Goal: Task Accomplishment & Management: Use online tool/utility

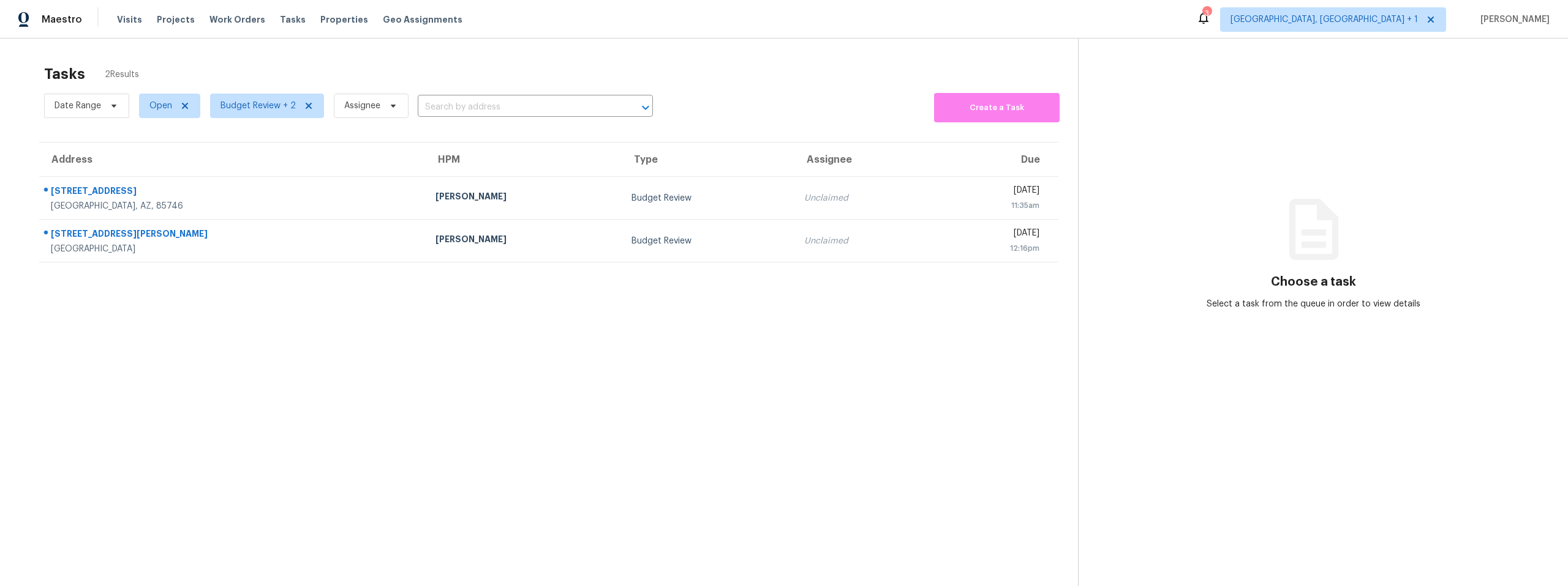
click at [547, 368] on section "Tasks 2 Results Date Range Open Budget Review + 2 Assignee ​ Create a Task Addr…" at bounding box center [549, 342] width 1059 height 567
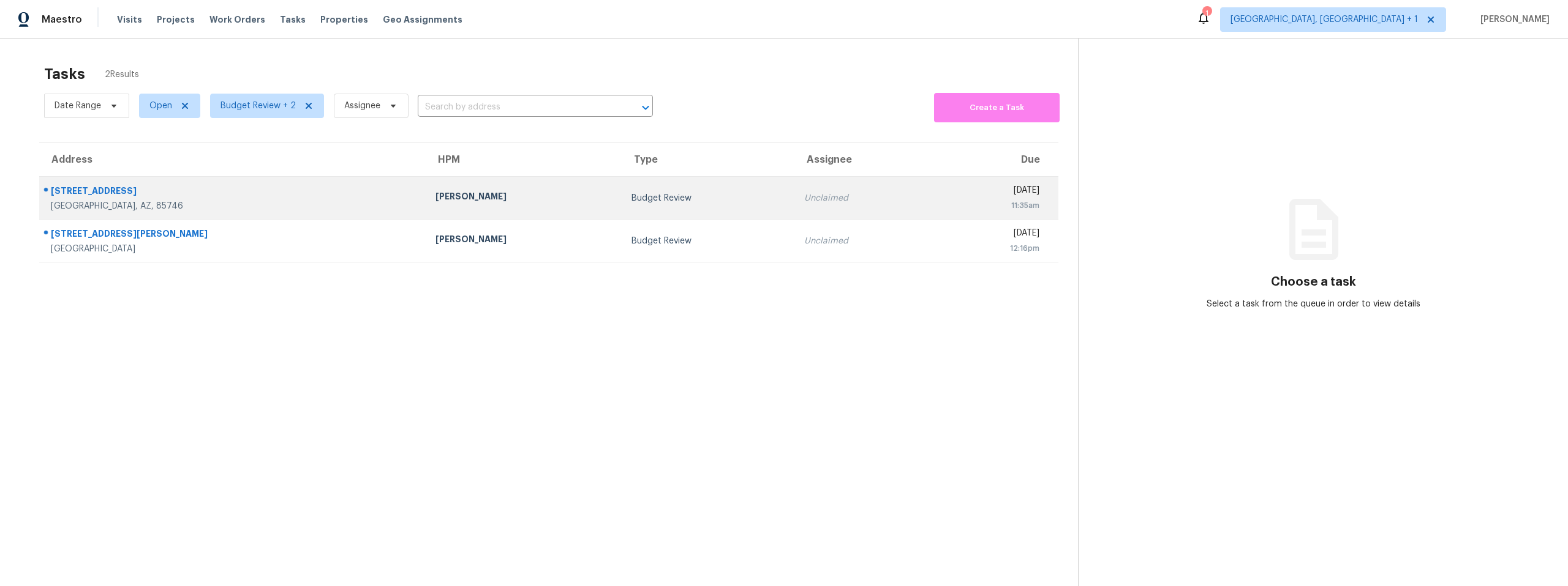
click at [494, 200] on td "[PERSON_NAME]" at bounding box center [524, 198] width 197 height 42
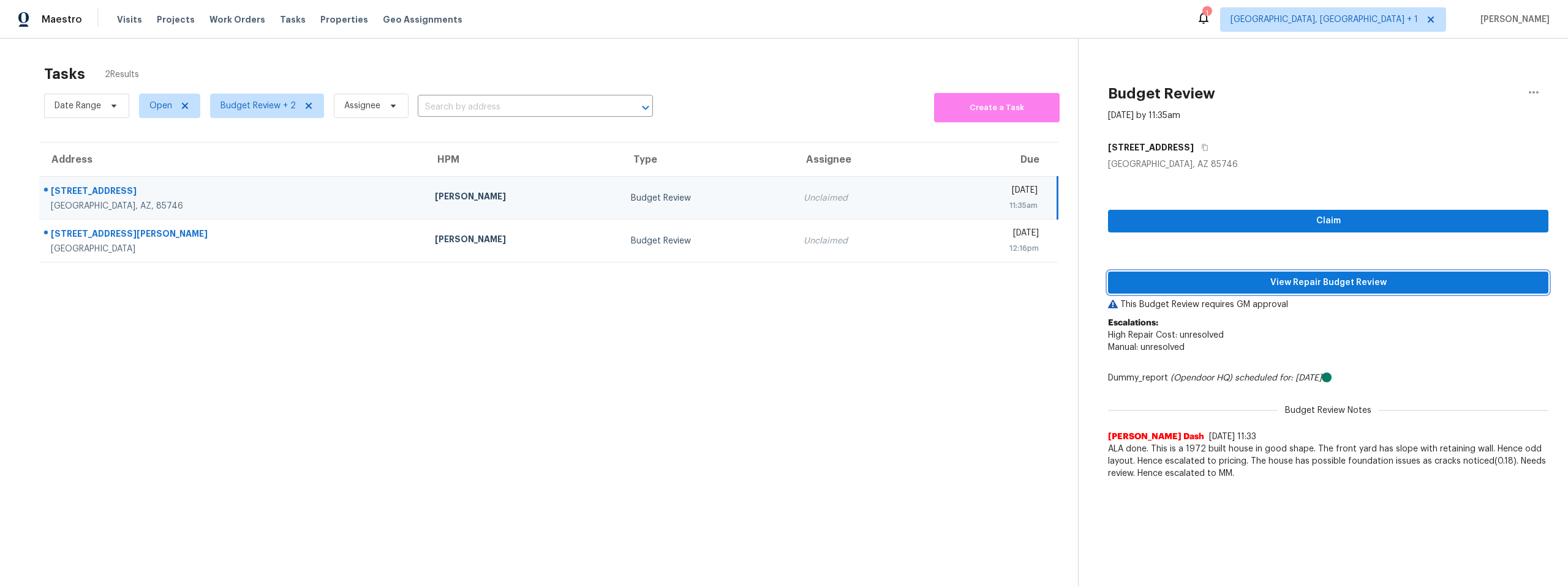
click at [1362, 277] on span "View Repair Budget Review" at bounding box center [1329, 283] width 421 height 15
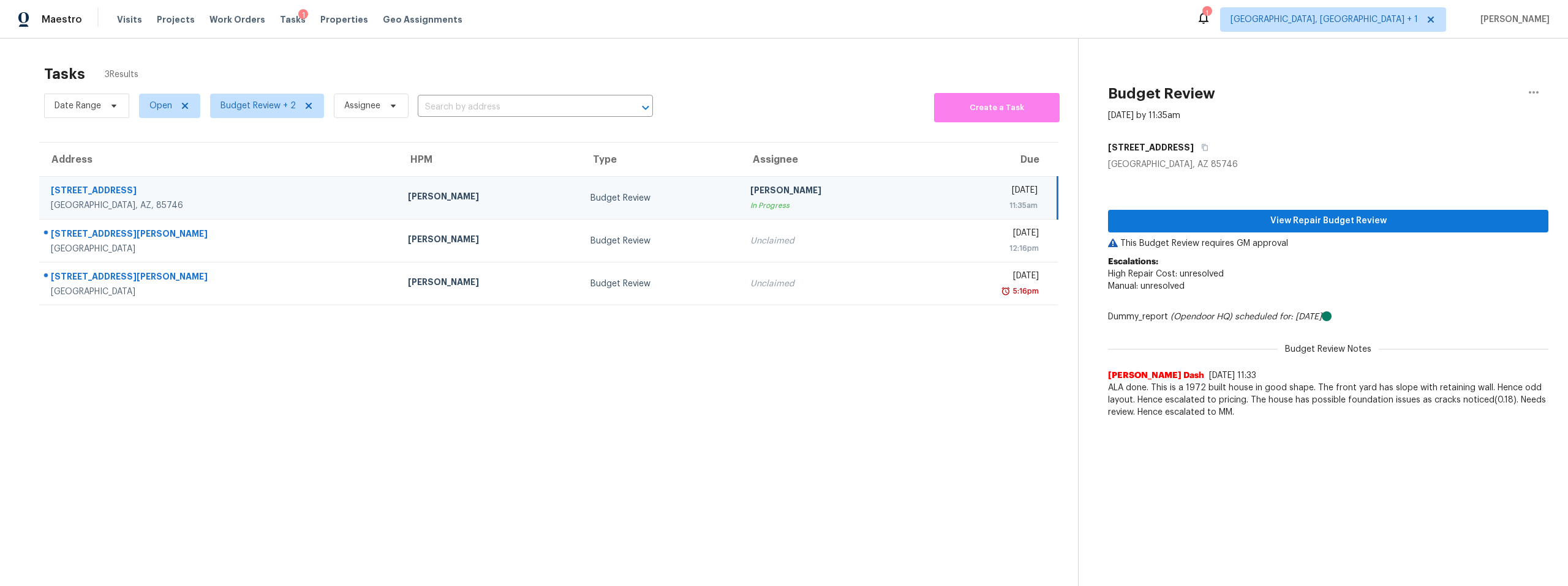
click at [382, 432] on section "Tasks 3 Results Date Range Open Budget Review + 2 Assignee ​ Create a Task Addr…" at bounding box center [549, 342] width 1059 height 567
click at [1253, 219] on span "View Repair Budget Review" at bounding box center [1329, 221] width 421 height 15
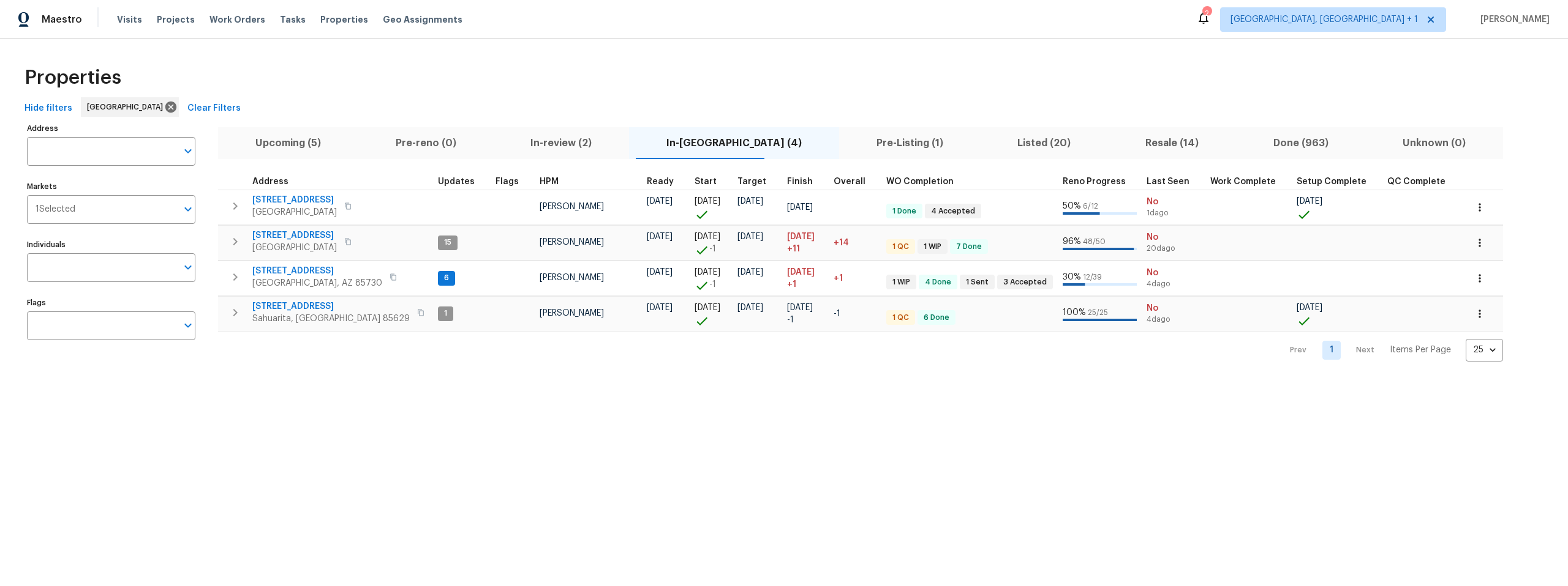
click at [685, 139] on span "In-reno (4)" at bounding box center [734, 143] width 195 height 17
click at [847, 137] on span "Pre-Listing (1)" at bounding box center [910, 143] width 126 height 17
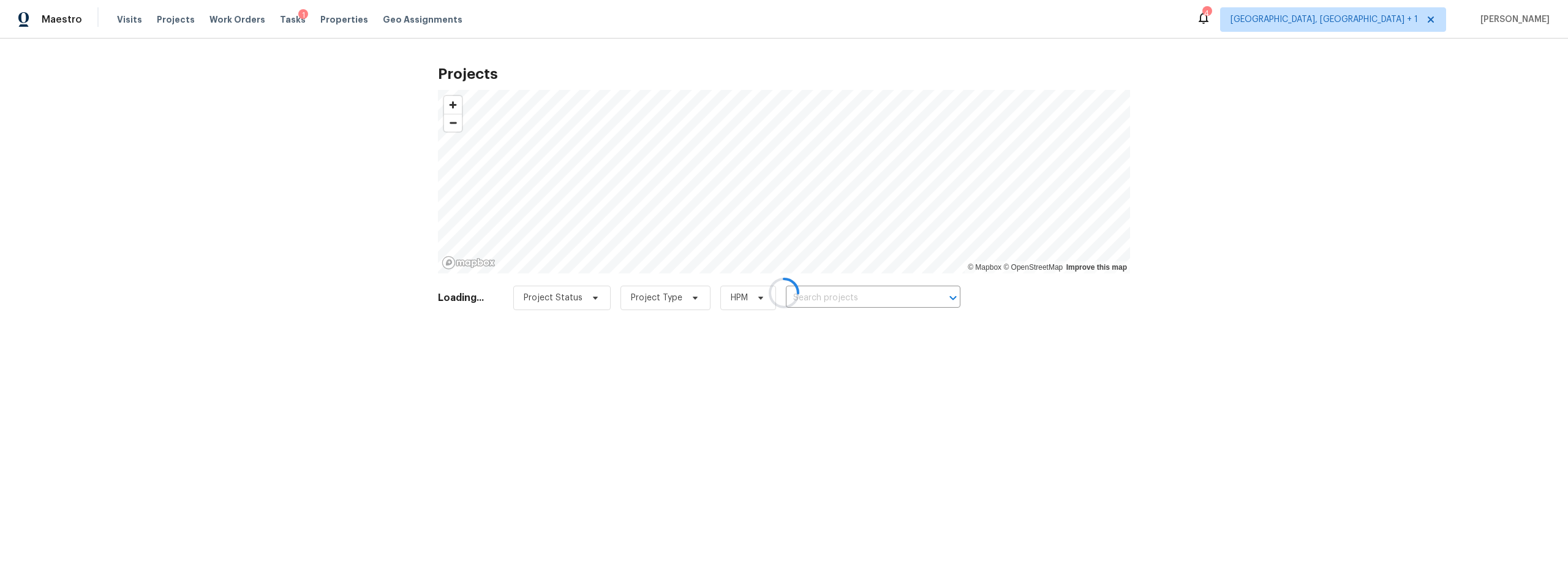
click at [1409, 18] on div at bounding box center [784, 293] width 1568 height 586
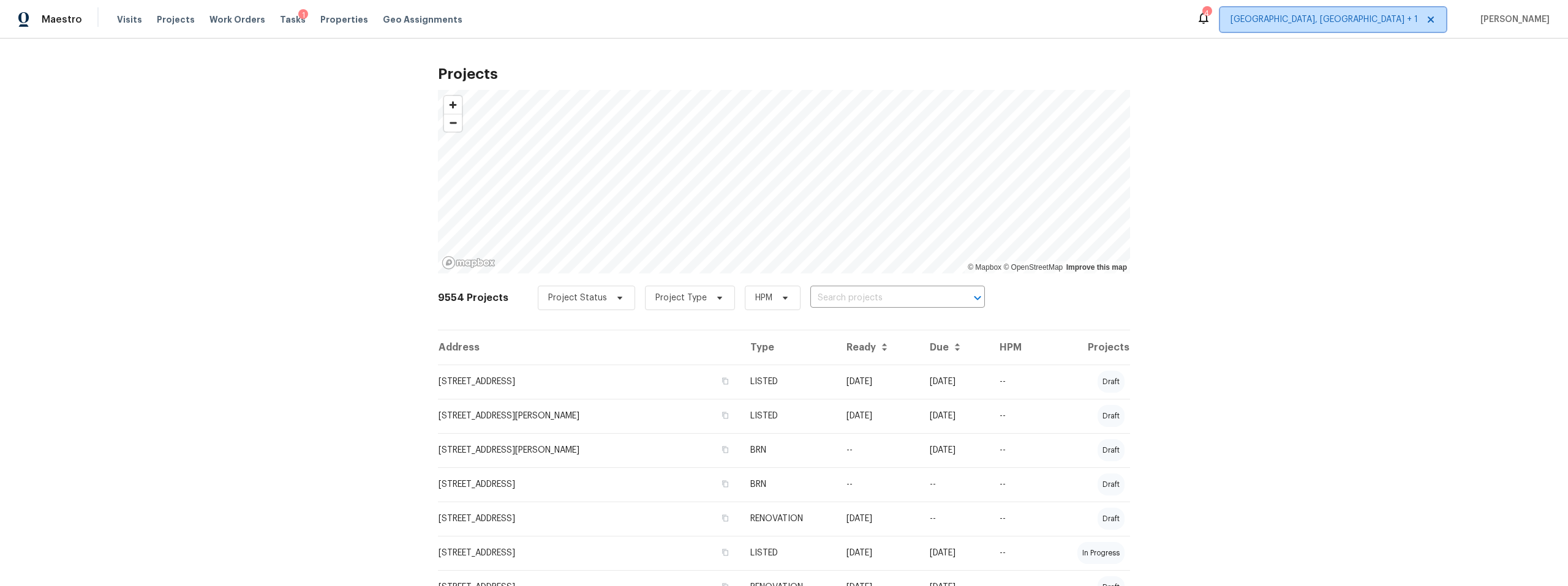
click at [1397, 17] on span "[GEOGRAPHIC_DATA], [GEOGRAPHIC_DATA] + 1" at bounding box center [1324, 19] width 188 height 12
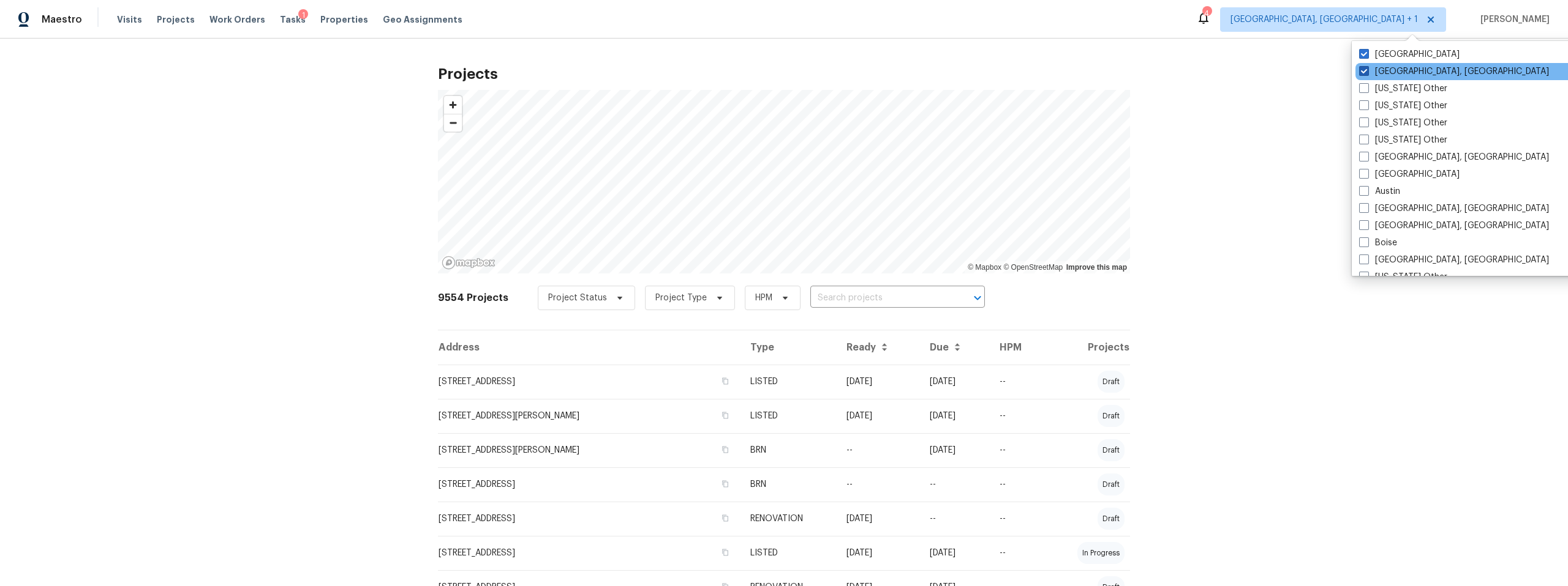
click at [1364, 67] on span at bounding box center [1364, 71] width 9 height 9
click at [1364, 67] on input "Albuquerque, NM" at bounding box center [1363, 70] width 8 height 8
checkbox input "false"
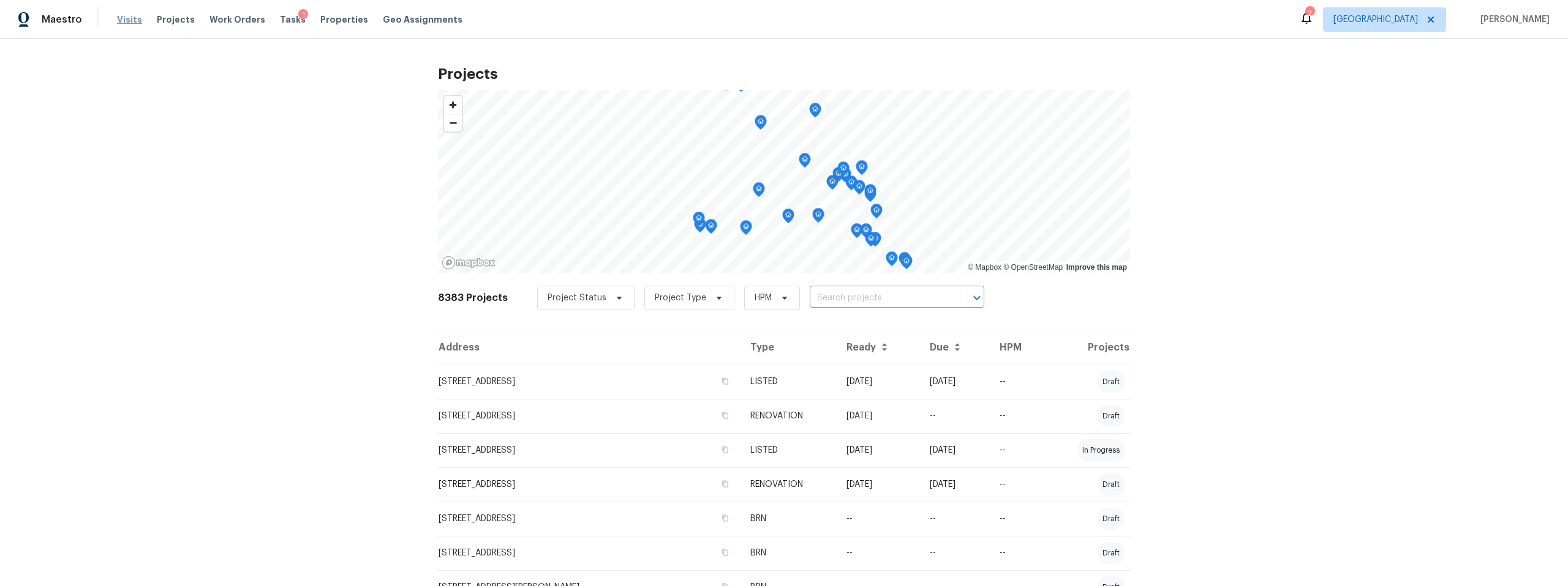
click at [126, 18] on span "Visits" at bounding box center [129, 19] width 25 height 12
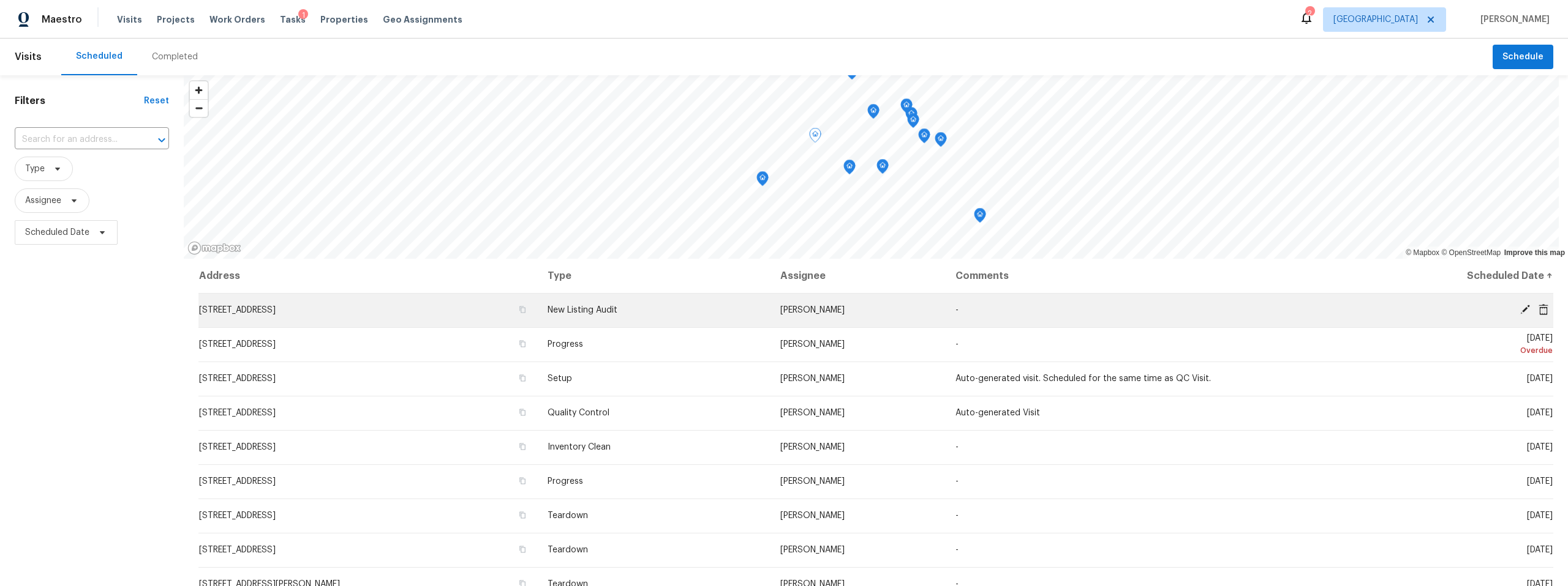
click at [1520, 307] on icon at bounding box center [1525, 310] width 9 height 9
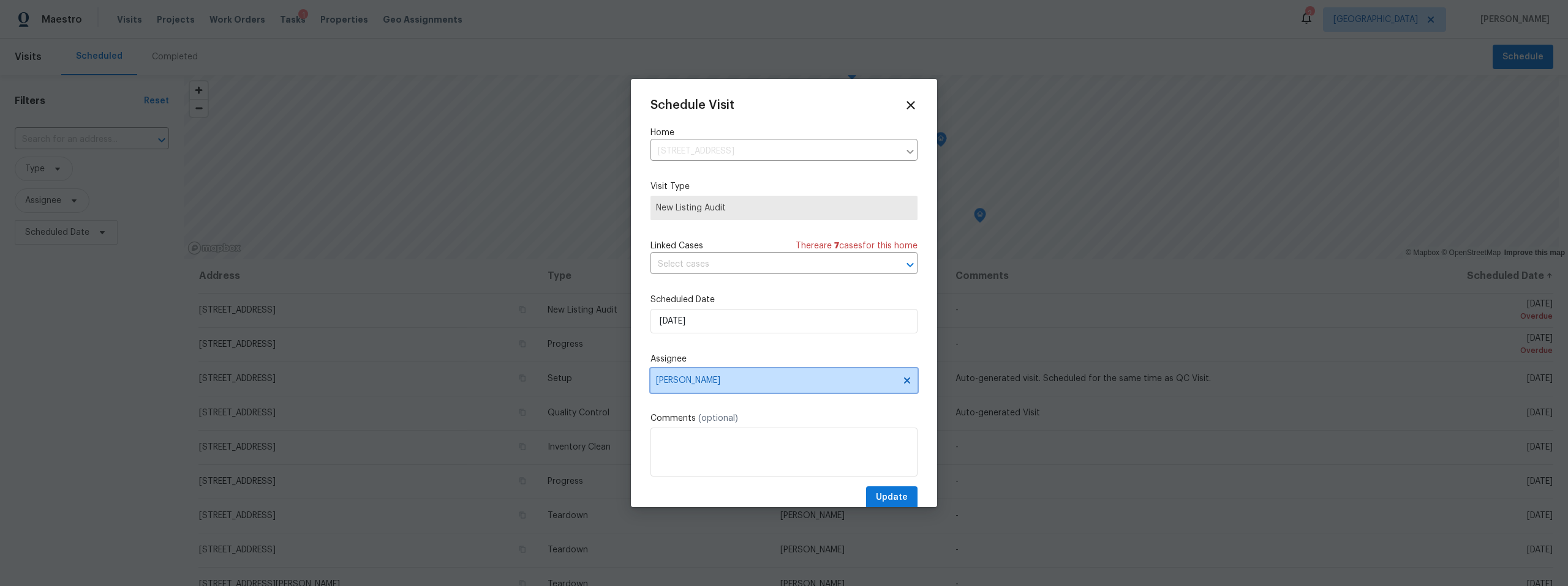
click at [782, 382] on span "[PERSON_NAME]" at bounding box center [776, 381] width 240 height 9
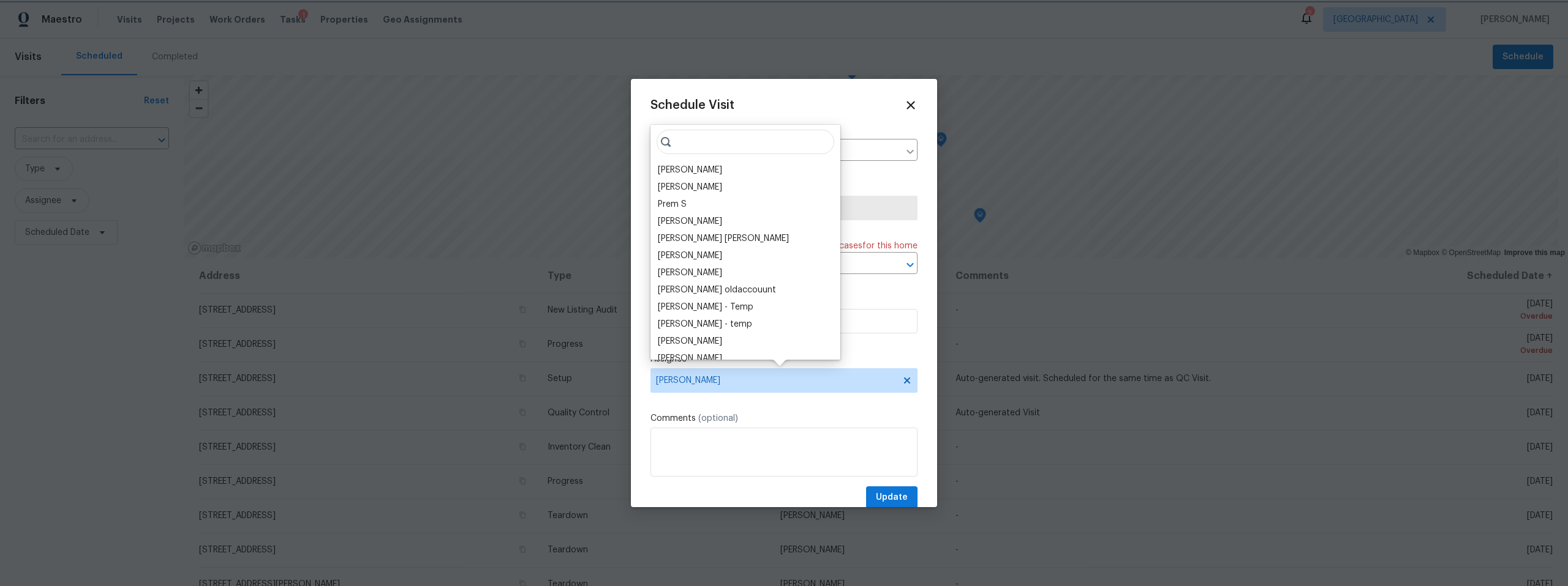
click at [770, 410] on div "Schedule Visit Home 1917 W Saxony Rd, Tucson, AZ 85713 ​ Visit Type New Listing…" at bounding box center [784, 304] width 267 height 411
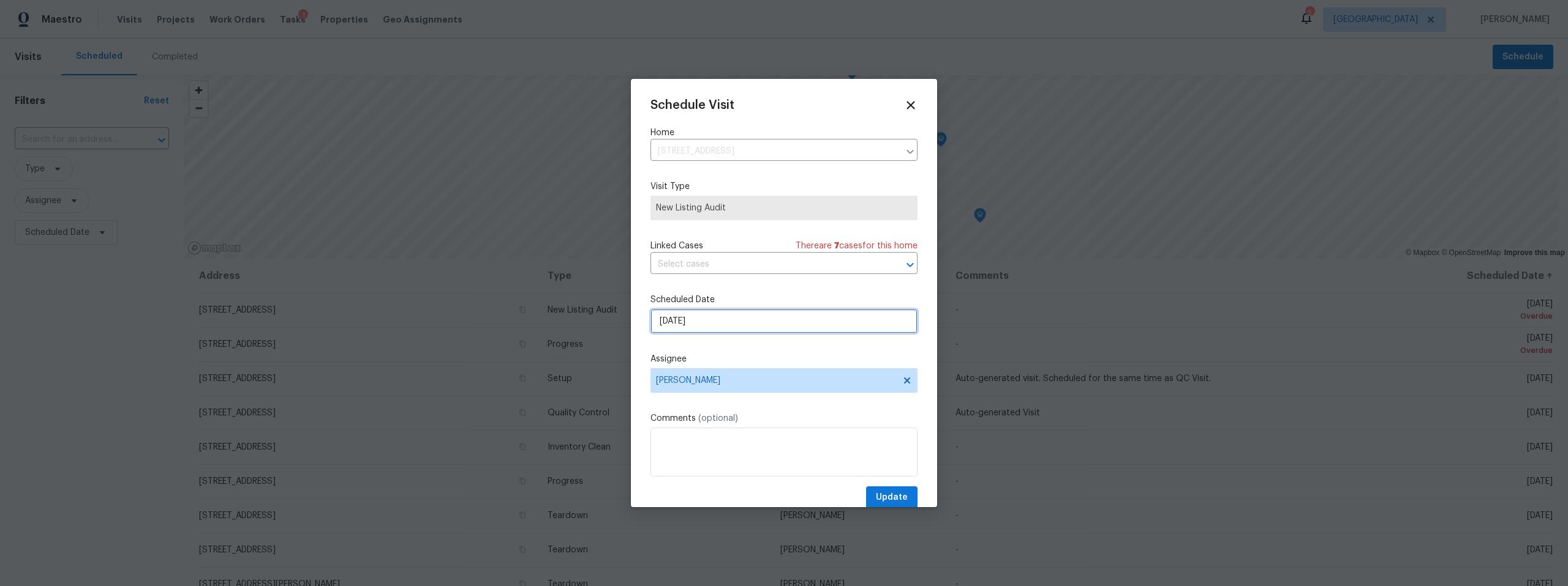
click at [758, 323] on input "9/29/2025" at bounding box center [784, 321] width 267 height 24
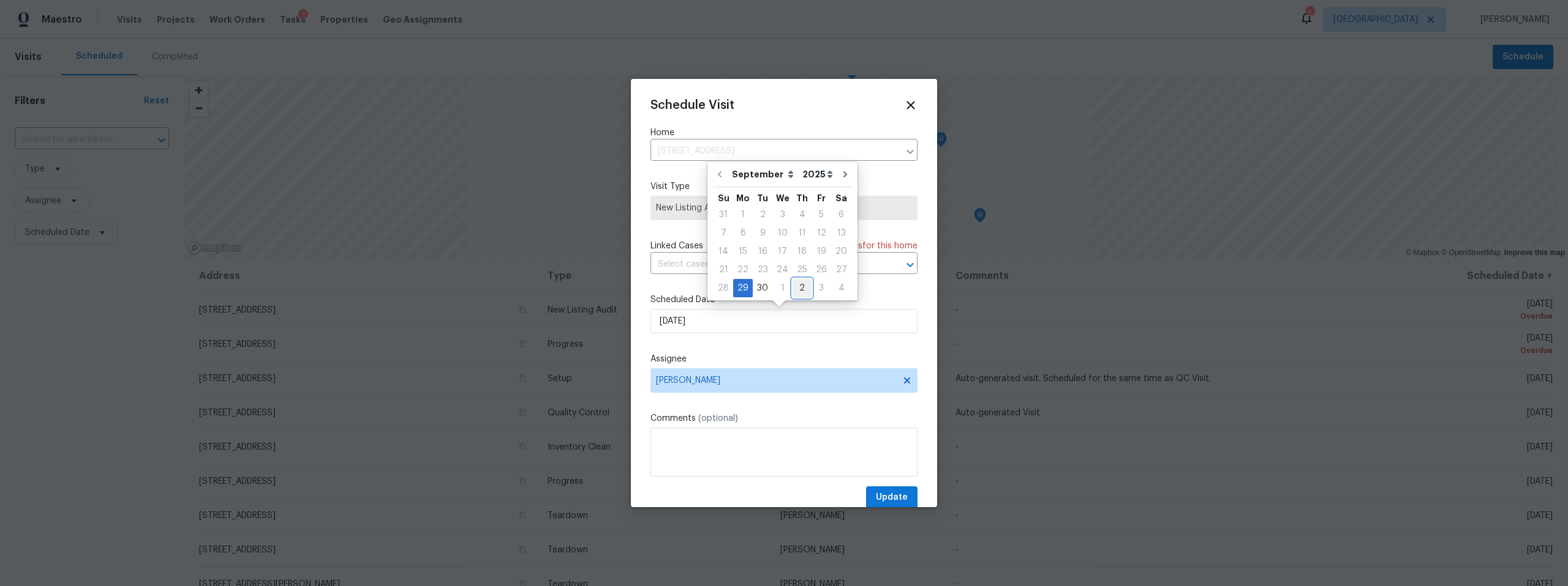
click at [798, 289] on div "2" at bounding box center [802, 288] width 19 height 17
type input "10/2/2025"
select select "9"
click at [881, 494] on span "Update" at bounding box center [892, 497] width 32 height 15
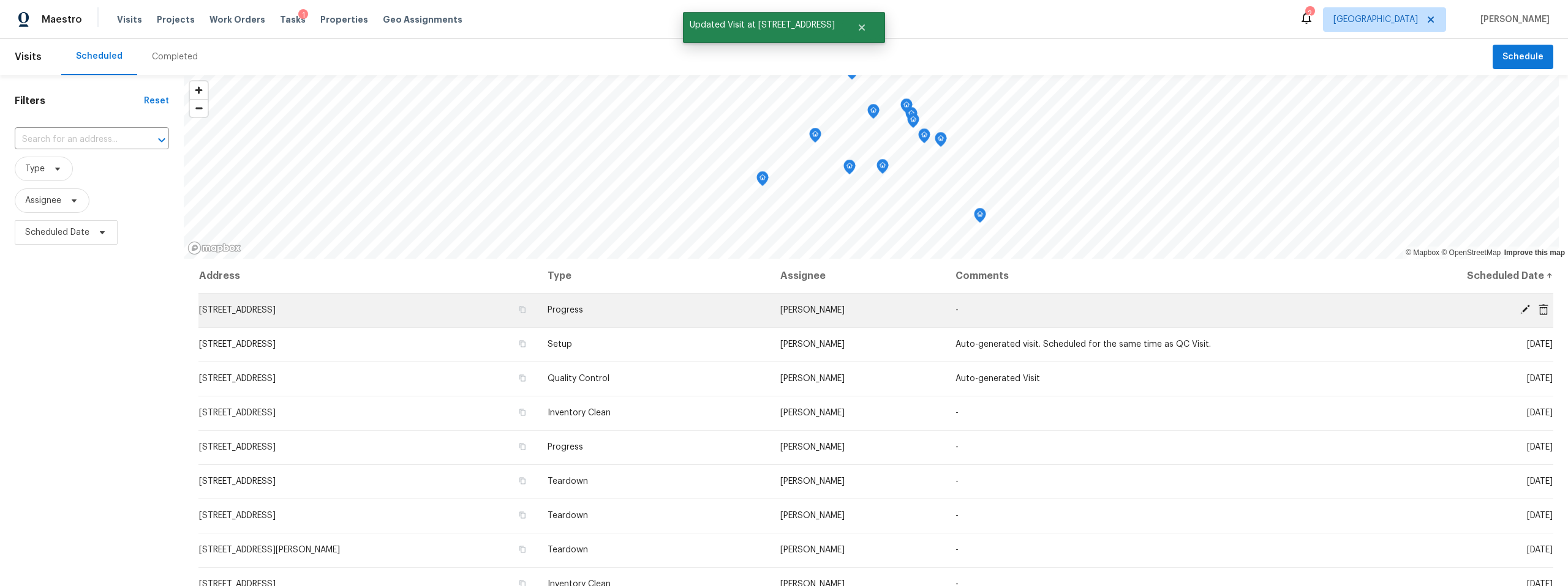
click at [1520, 309] on icon at bounding box center [1526, 310] width 11 height 11
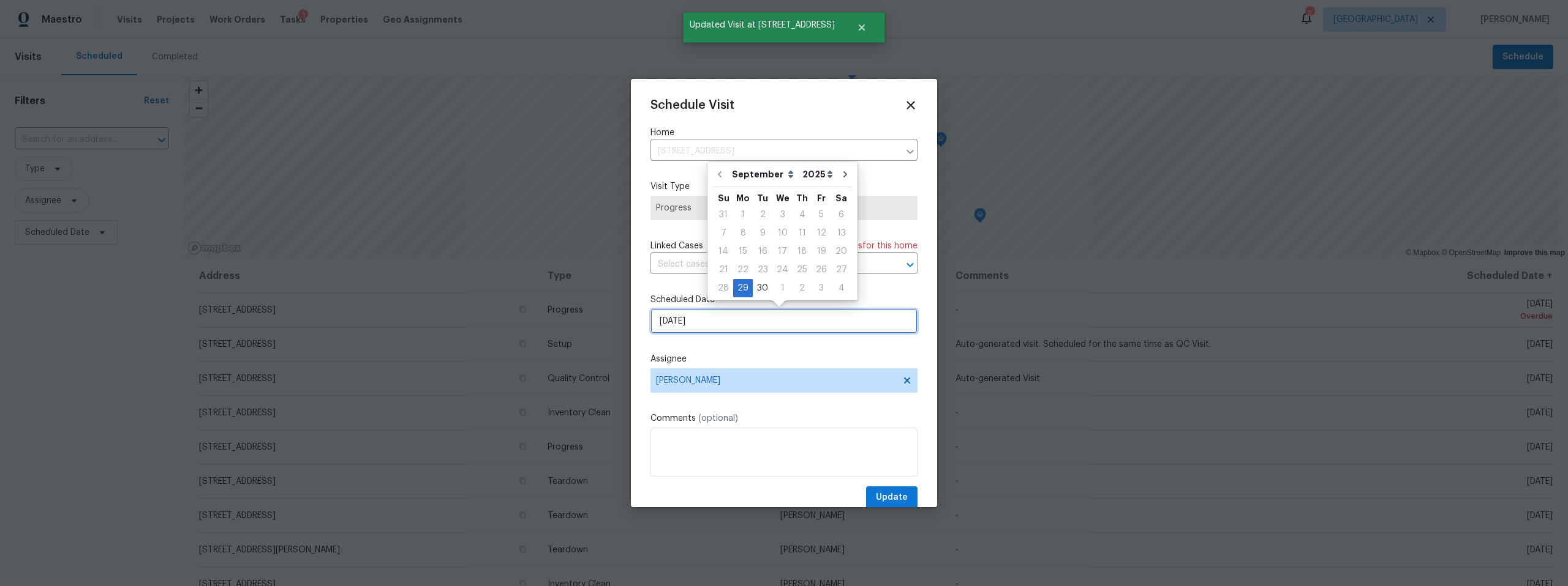
drag, startPoint x: 751, startPoint y: 318, endPoint x: 758, endPoint y: 324, distance: 9.2
click at [751, 318] on input "9/29/2025" at bounding box center [784, 321] width 267 height 24
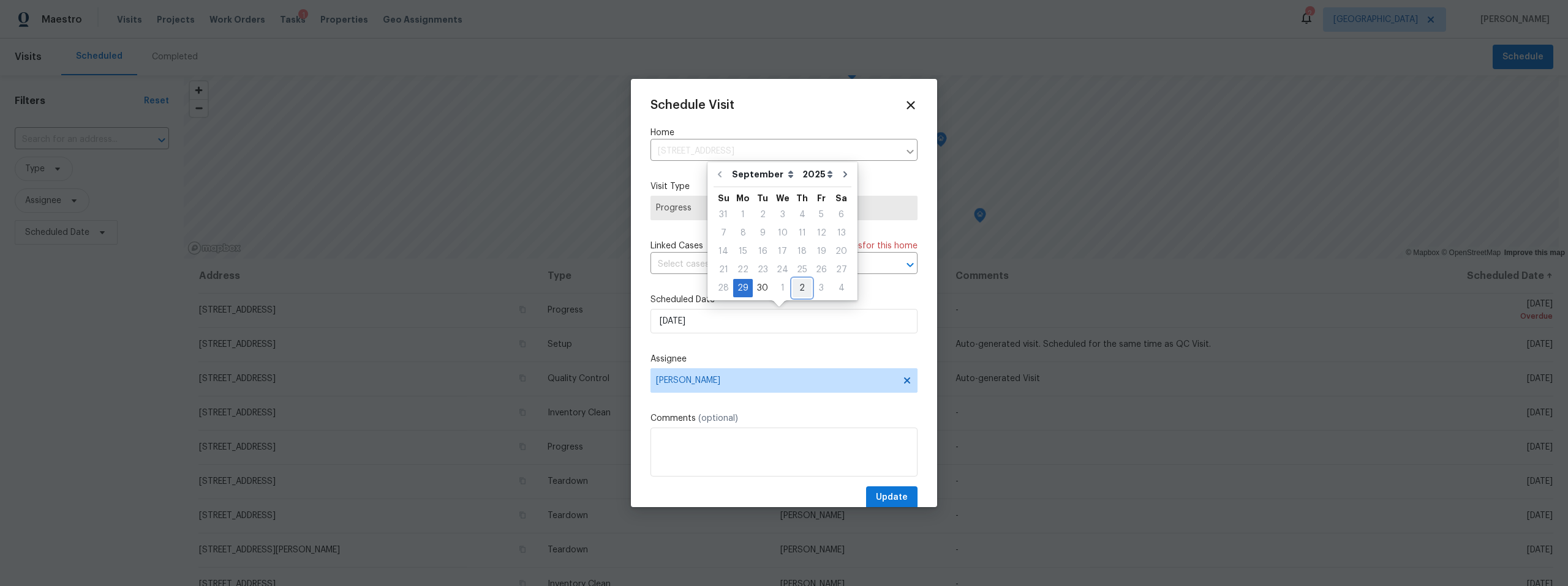
click at [798, 285] on div "2" at bounding box center [802, 288] width 19 height 17
type input "10/2/2025"
select select "9"
click at [879, 496] on span "Update" at bounding box center [892, 497] width 32 height 15
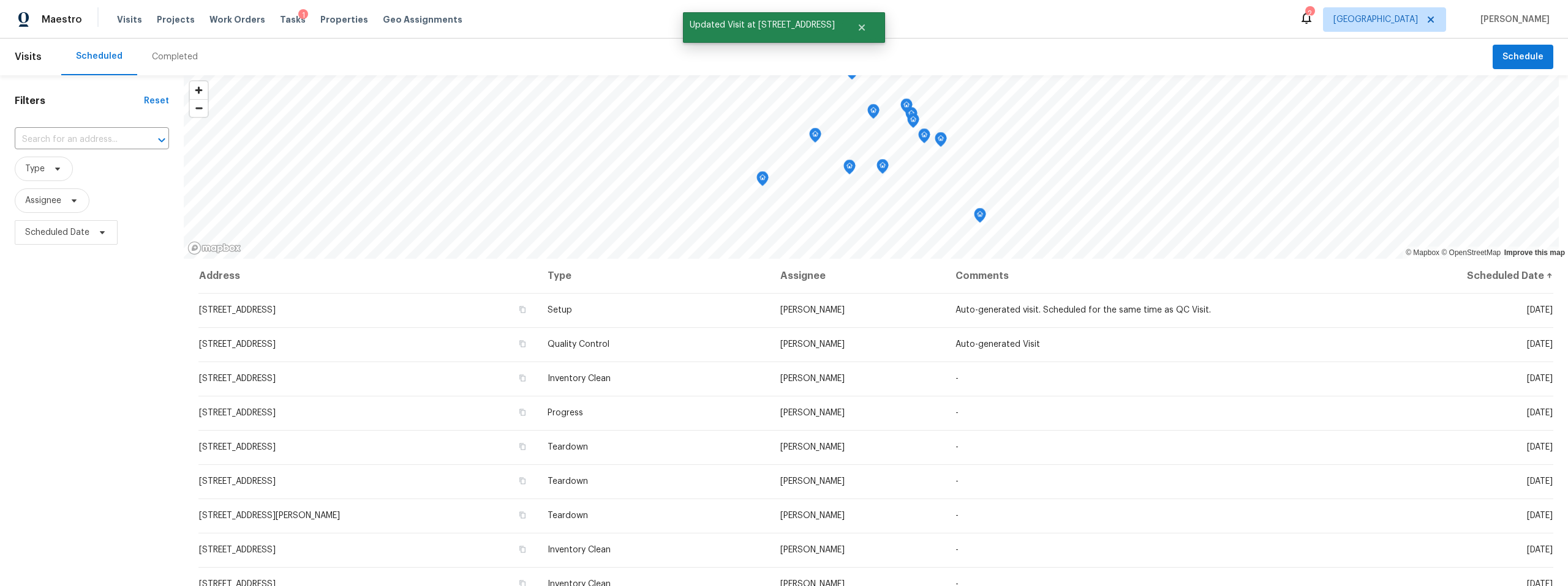
click at [185, 53] on div "Completed" at bounding box center [174, 57] width 46 height 12
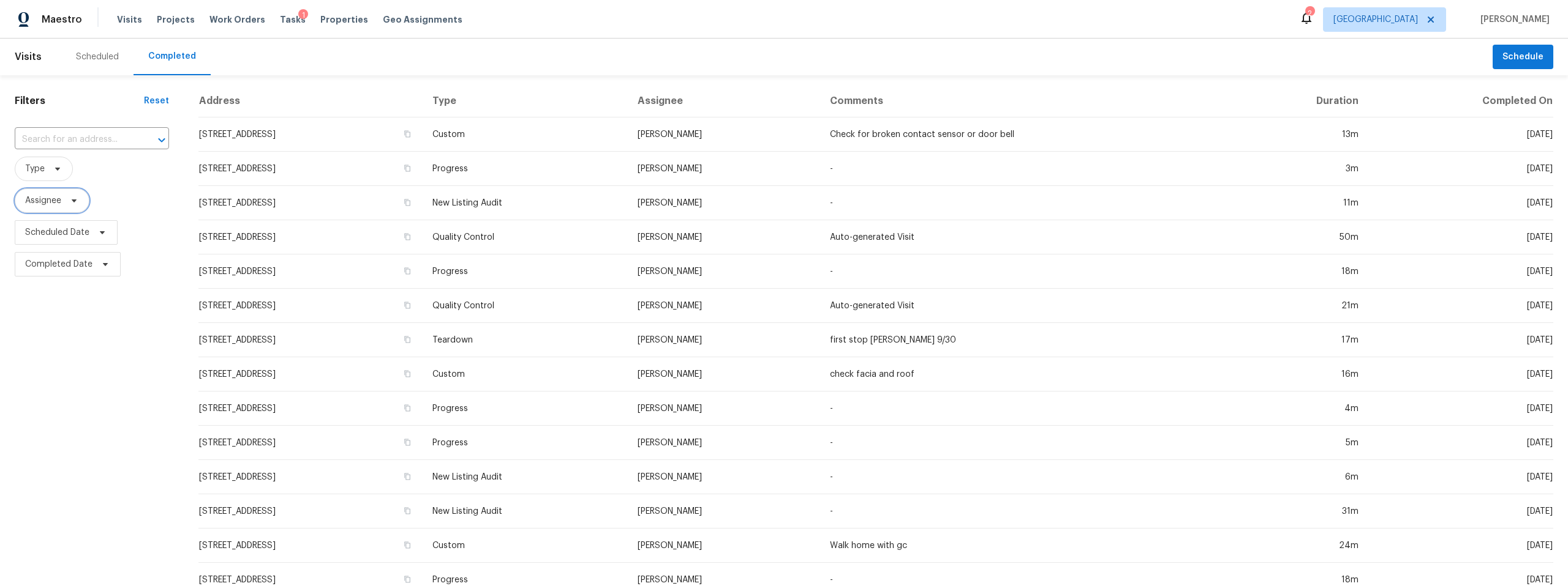
click at [75, 202] on icon at bounding box center [74, 201] width 9 height 9
click at [70, 240] on input "search" at bounding box center [86, 239] width 130 height 24
type input "john perkins"
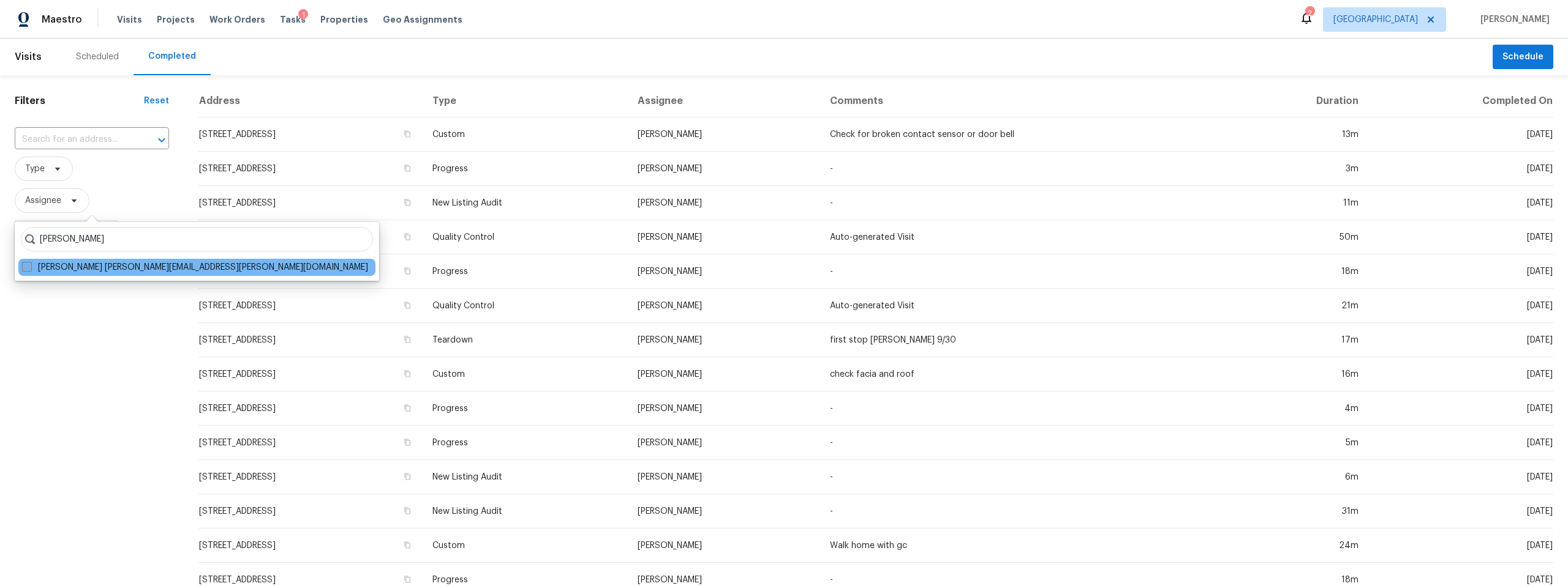
click at [27, 263] on span at bounding box center [26, 267] width 9 height 9
click at [27, 263] on input "John Perkins john.perkins@opendoor.com" at bounding box center [25, 265] width 8 height 8
checkbox input "true"
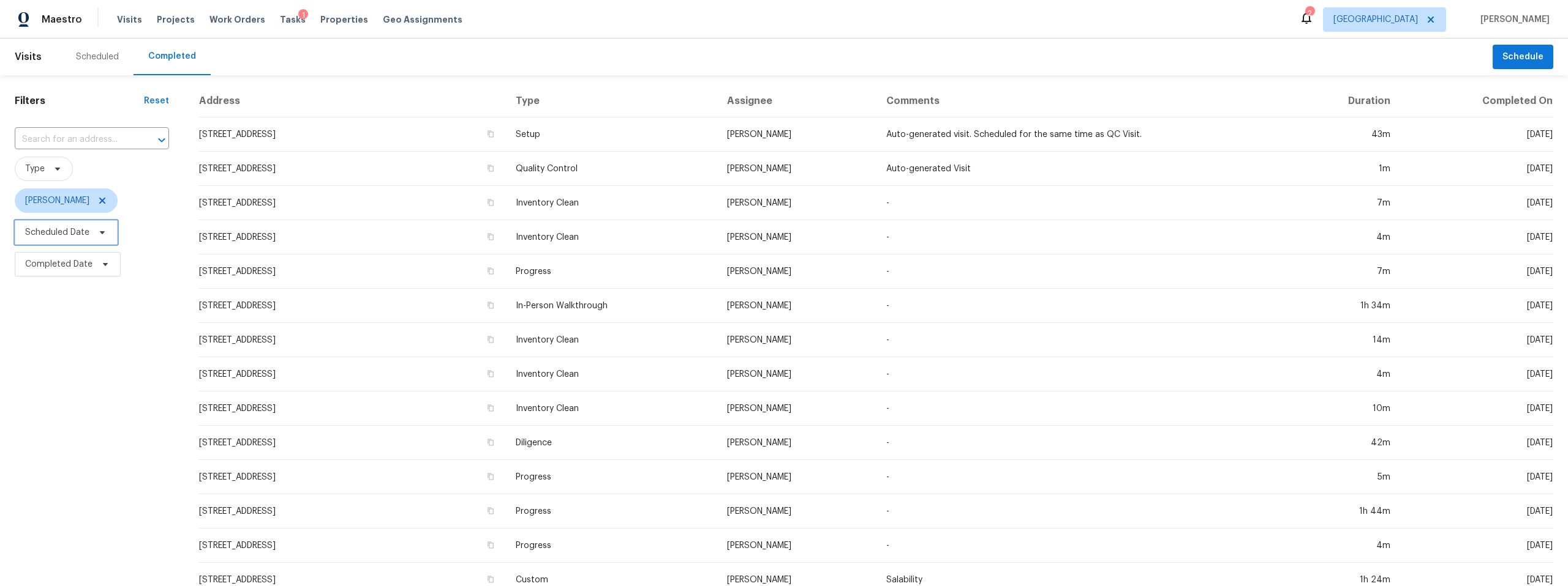
click at [55, 231] on span "Scheduled Date" at bounding box center [58, 232] width 64 height 12
select select "8"
select select "2025"
select select "9"
select select "2025"
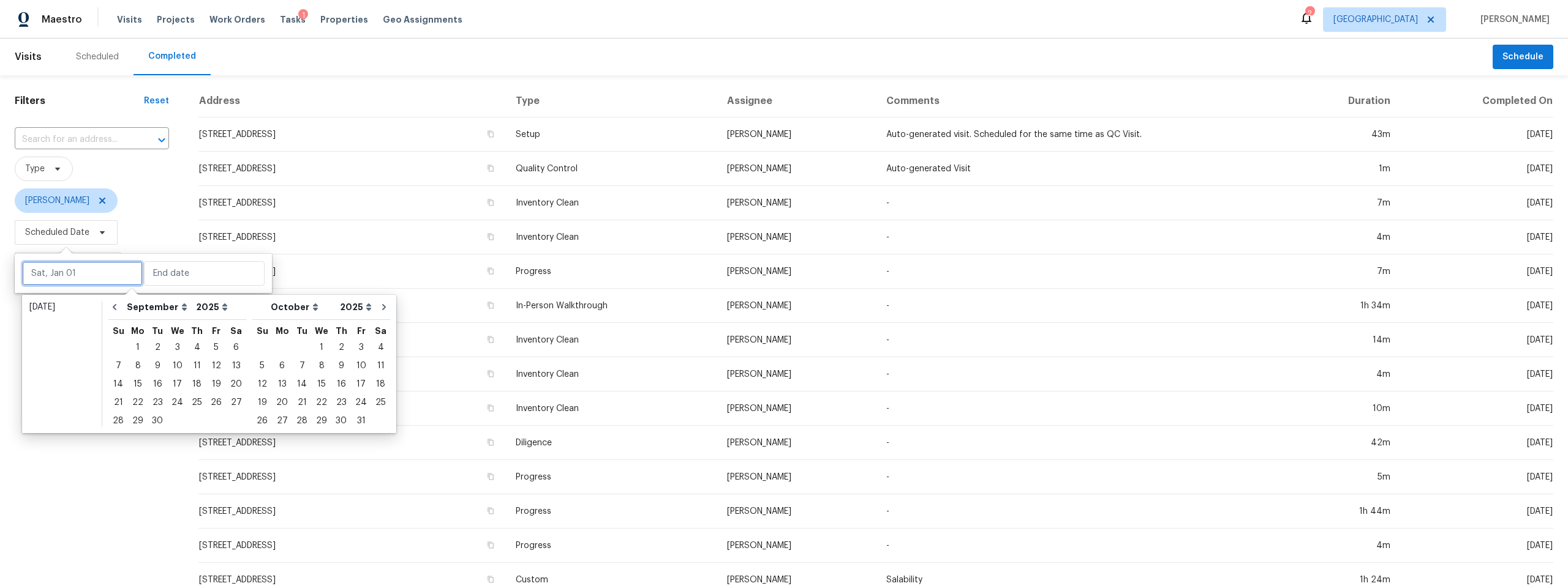
click at [56, 273] on input "text" at bounding box center [82, 273] width 121 height 24
click at [136, 346] on div "1" at bounding box center [138, 348] width 20 height 17
type input "Mon, Sep 01"
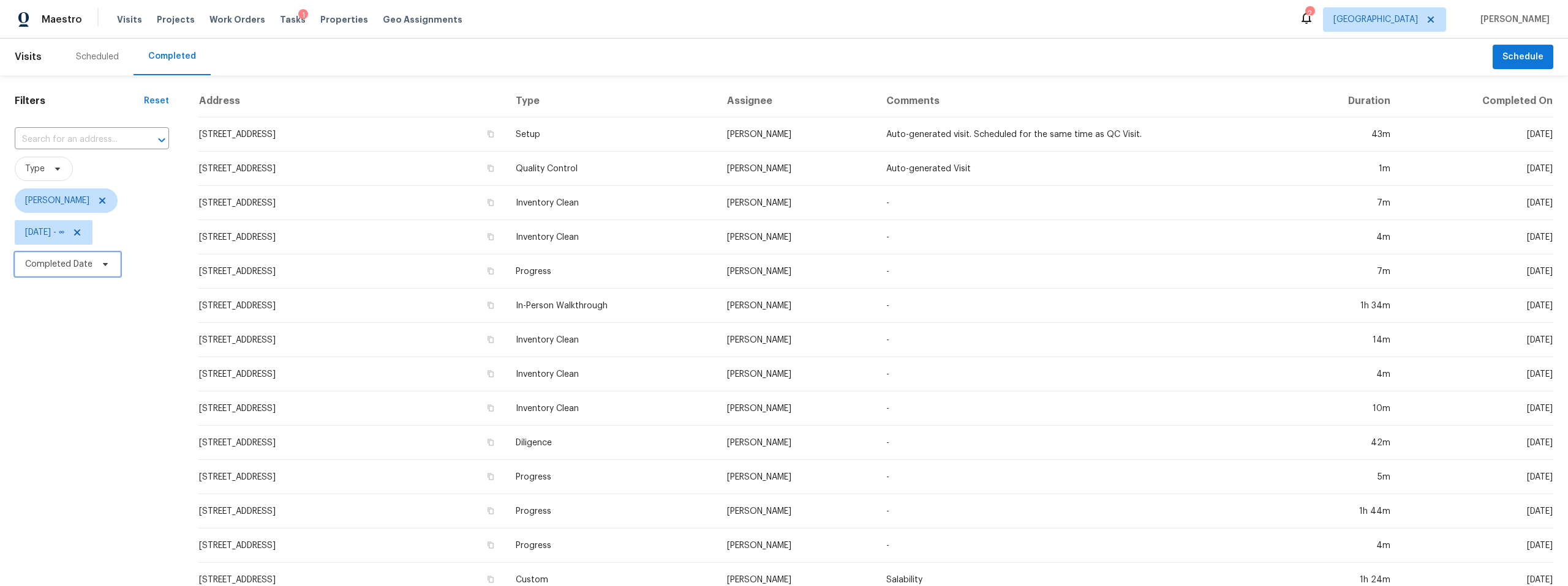
click at [73, 261] on span "Completed Date" at bounding box center [58, 264] width 67 height 12
click at [162, 305] on input "text" at bounding box center [205, 305] width 121 height 24
select select "8"
select select "2025"
select select "9"
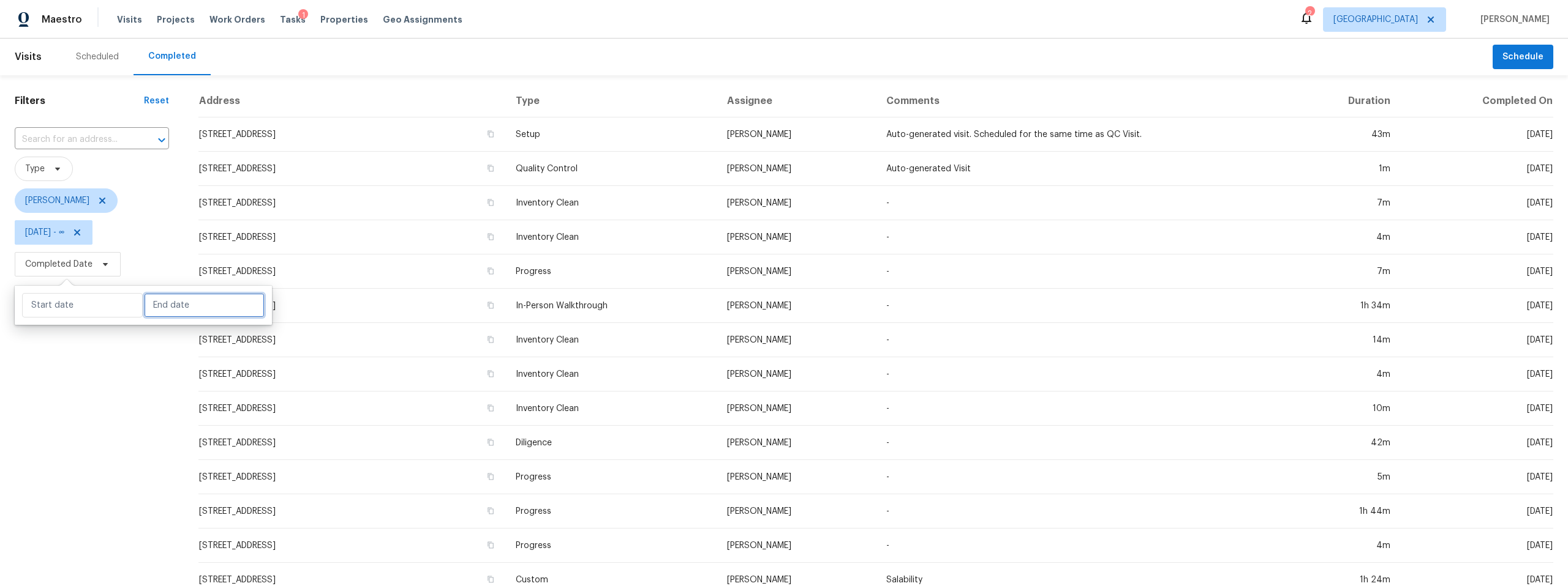
select select "2025"
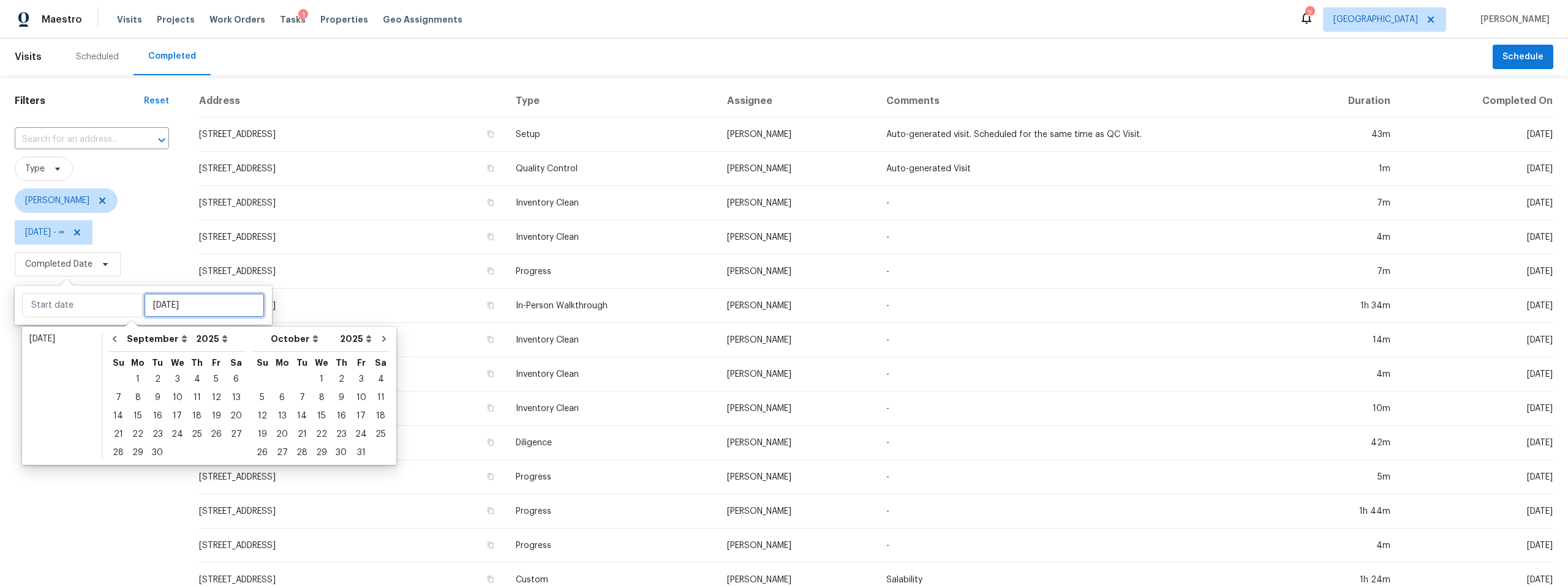
type input "Wed, Sep 24"
click at [158, 454] on div "30" at bounding box center [157, 453] width 20 height 17
type input "Tue, Sep 30"
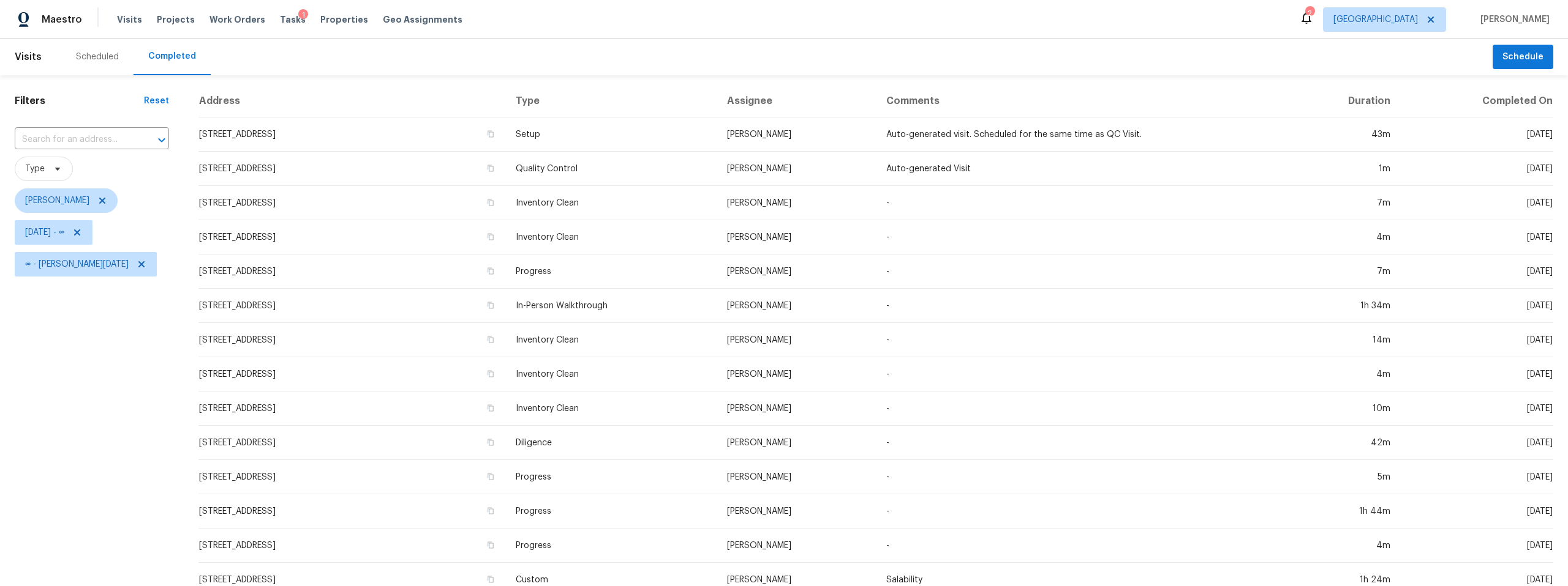
click at [124, 500] on div "Filters Reset ​ Type John Perkins Mon, Sep 01 - ∞ ∞ - Tue, Sep 30" at bounding box center [91, 455] width 184 height 760
click at [139, 265] on icon at bounding box center [141, 264] width 6 height 6
click at [80, 234] on icon at bounding box center [77, 233] width 6 height 6
click at [102, 338] on div "Filters Reset ​ Type John Perkins Scheduled Date Completed Date" at bounding box center [91, 455] width 184 height 760
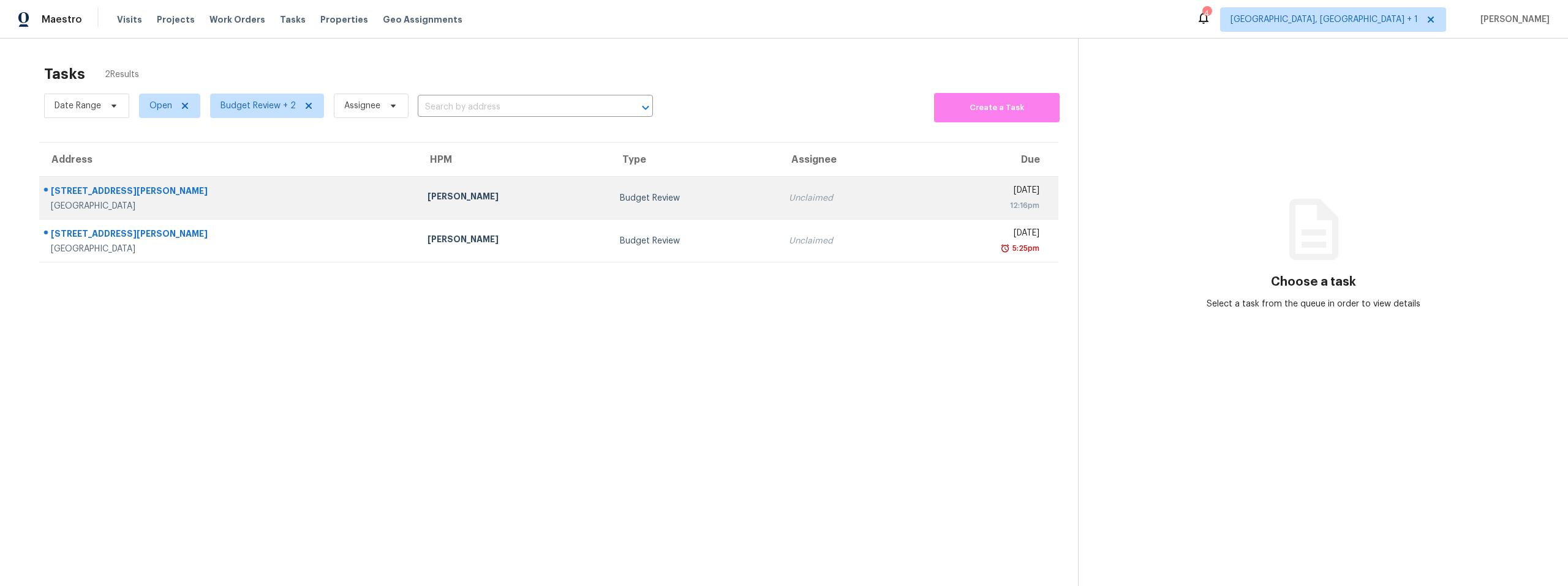
click at [247, 197] on div "257 Burma Dr NE" at bounding box center [229, 192] width 357 height 15
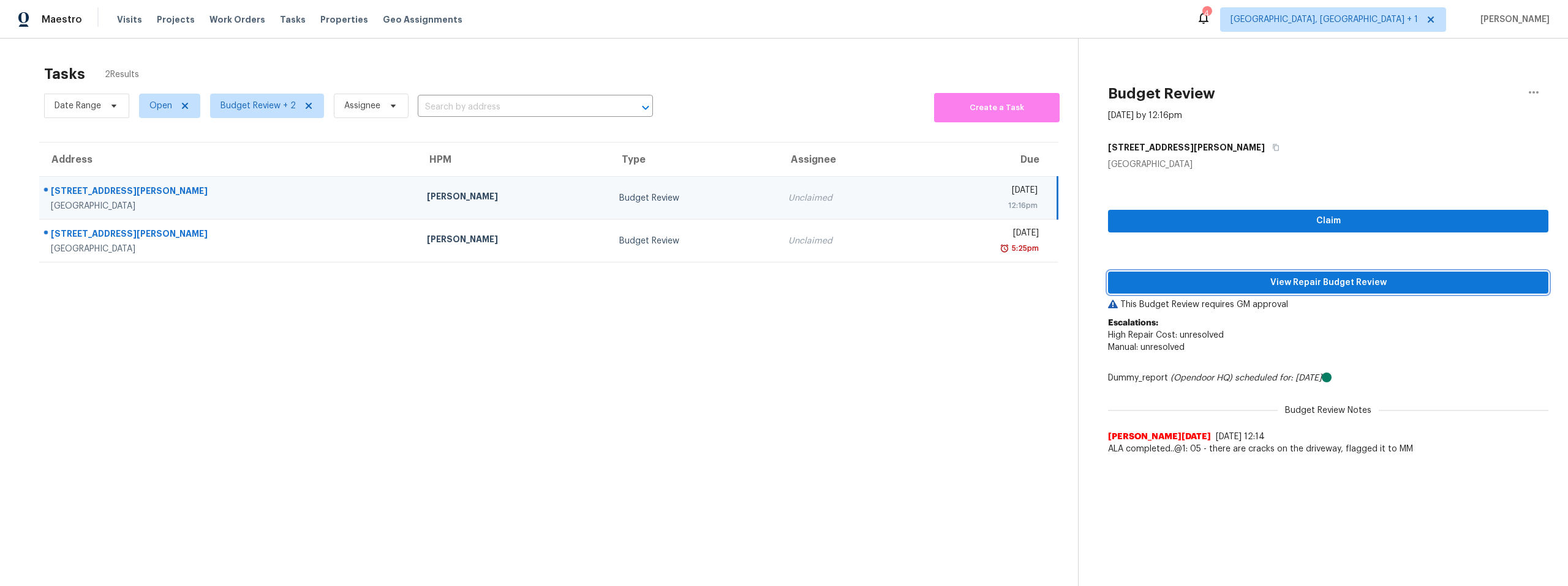
click at [1290, 280] on span "View Repair Budget Review" at bounding box center [1329, 283] width 421 height 15
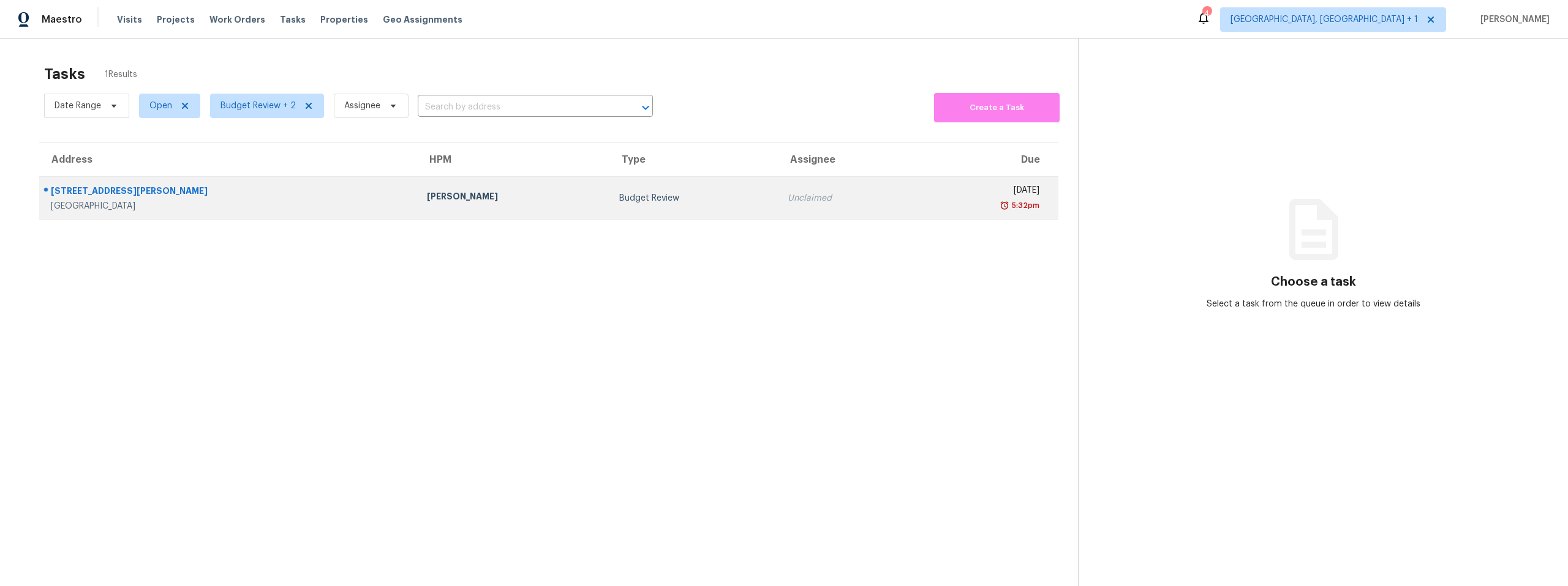
click at [427, 202] on div "Mark Cardenas" at bounding box center [513, 198] width 173 height 15
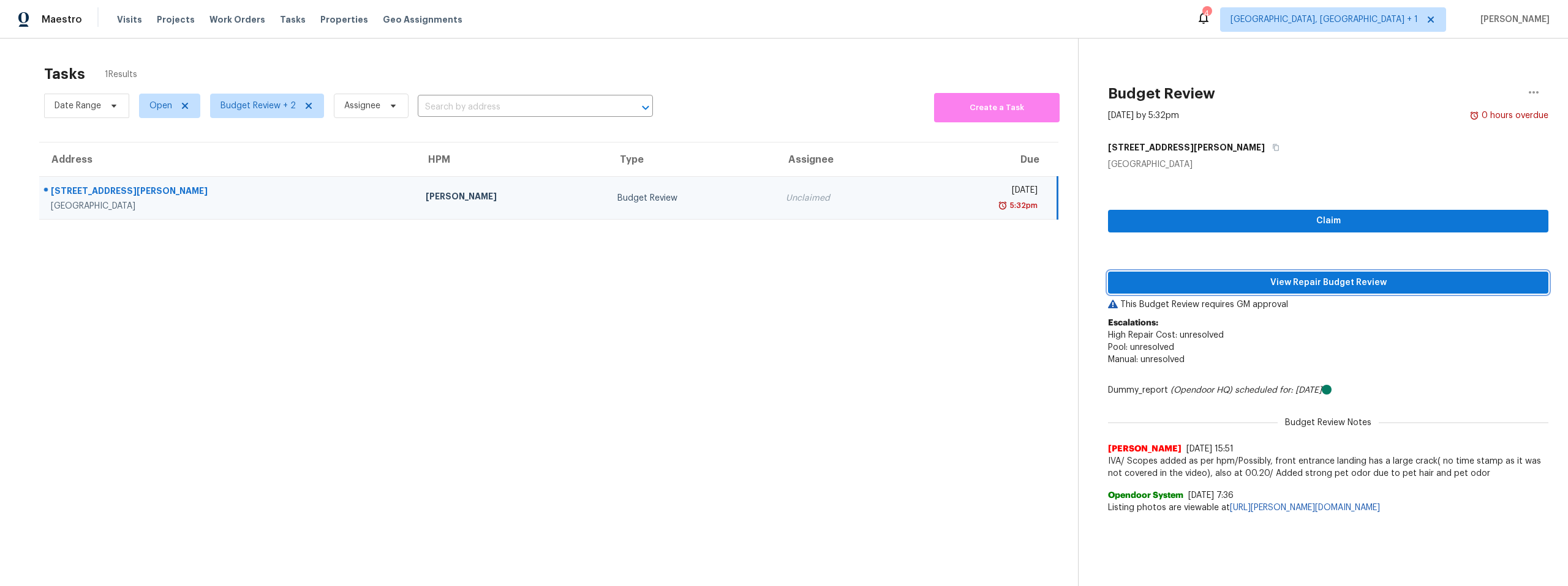
click at [1233, 285] on span "View Repair Budget Review" at bounding box center [1329, 283] width 421 height 15
